Goal: Task Accomplishment & Management: Complete application form

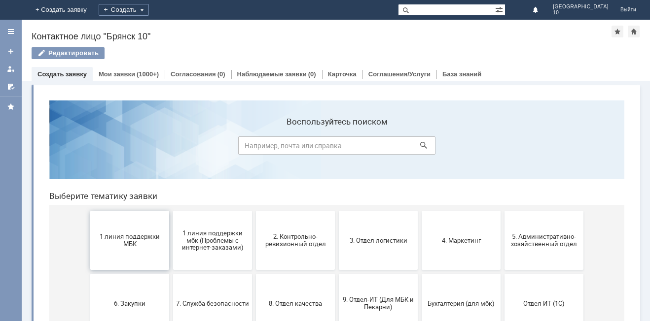
click at [127, 231] on button "1 линия поддержки МБК" at bounding box center [129, 240] width 79 height 59
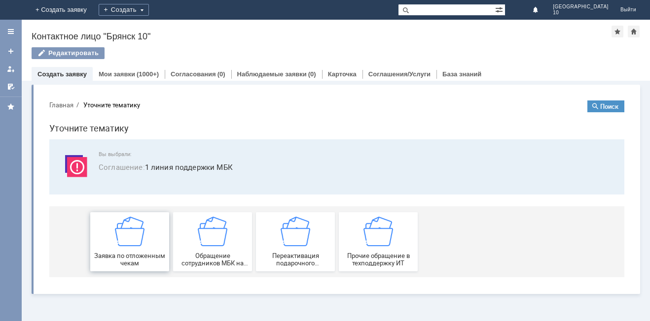
click at [127, 243] on img at bounding box center [130, 232] width 30 height 30
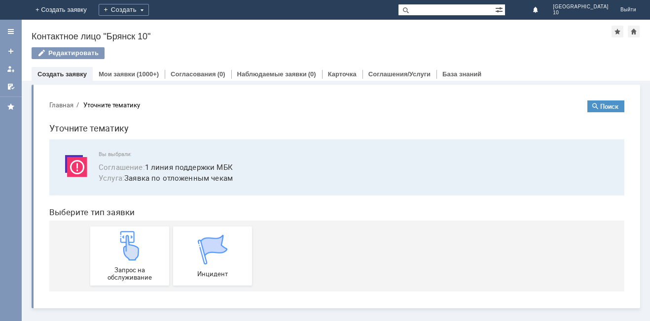
click at [127, 243] on img at bounding box center [130, 246] width 30 height 30
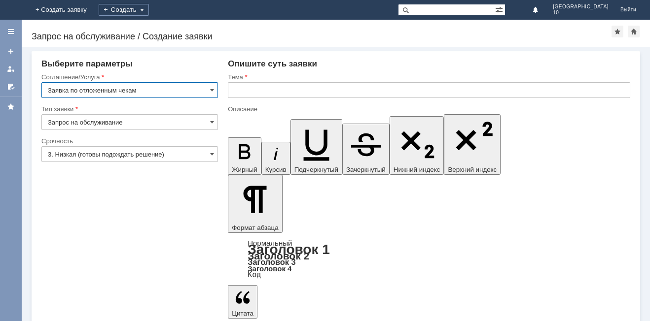
click at [245, 95] on input "text" at bounding box center [429, 90] width 402 height 16
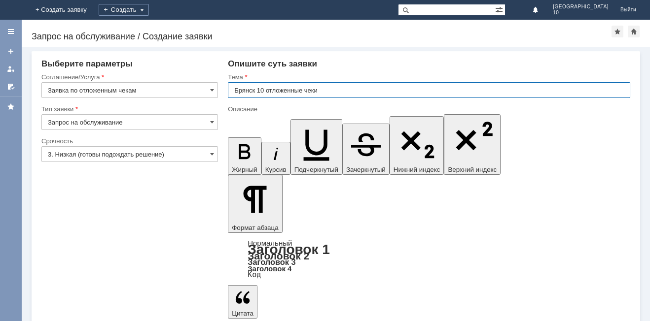
type input "Брянск 10 отложенные чеки"
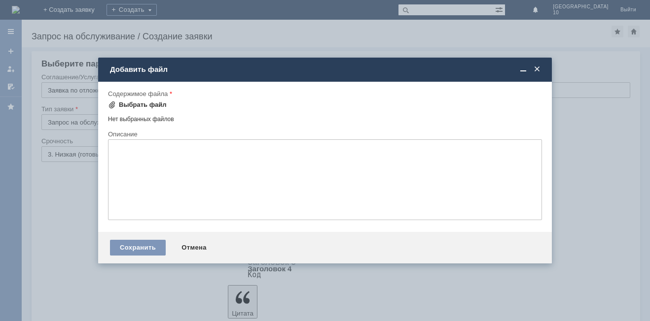
click at [116, 106] on div "Выбрать файл" at bounding box center [137, 105] width 59 height 8
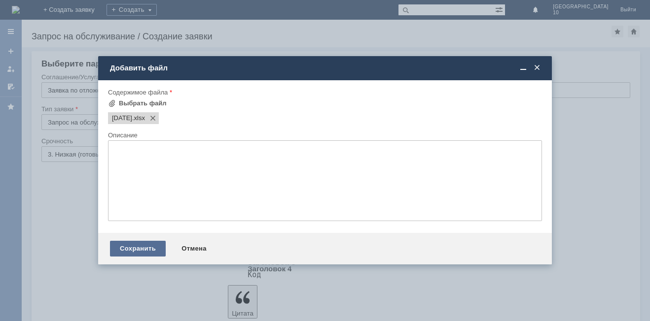
click at [140, 244] on div "Сохранить" at bounding box center [138, 249] width 56 height 16
